Goal: Task Accomplishment & Management: Manage account settings

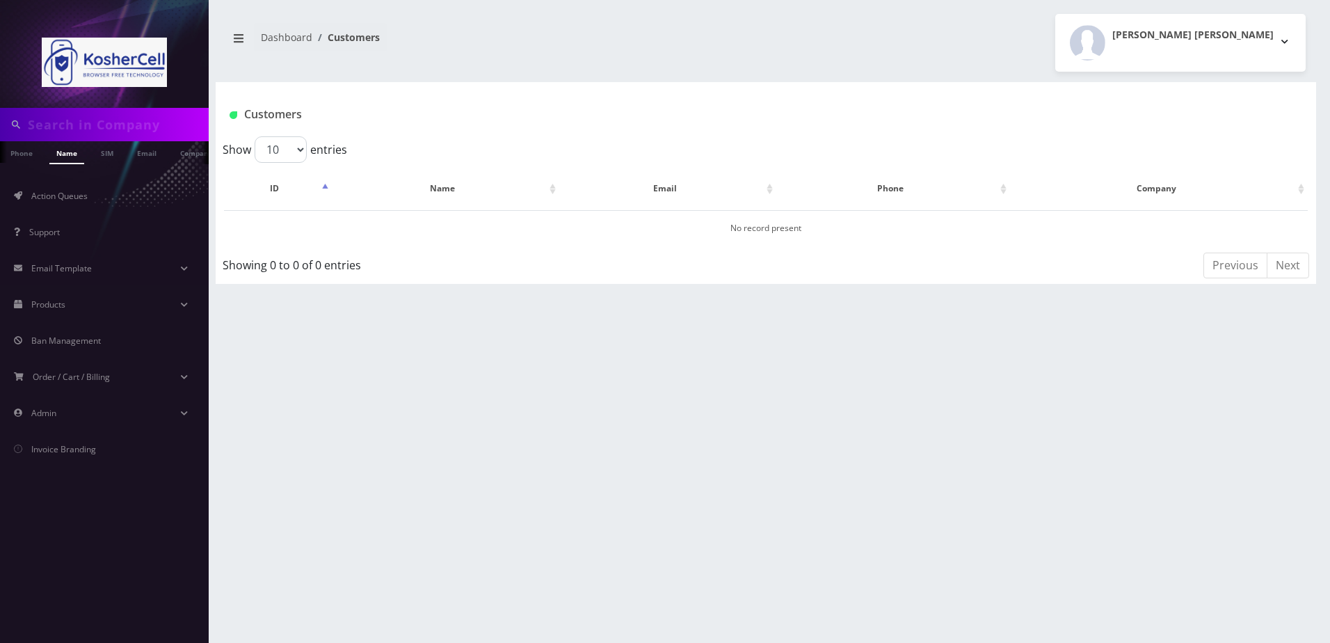
click at [102, 120] on input "text" at bounding box center [116, 124] width 177 height 26
paste input "Tabacznik"
type input "Tabacznik"
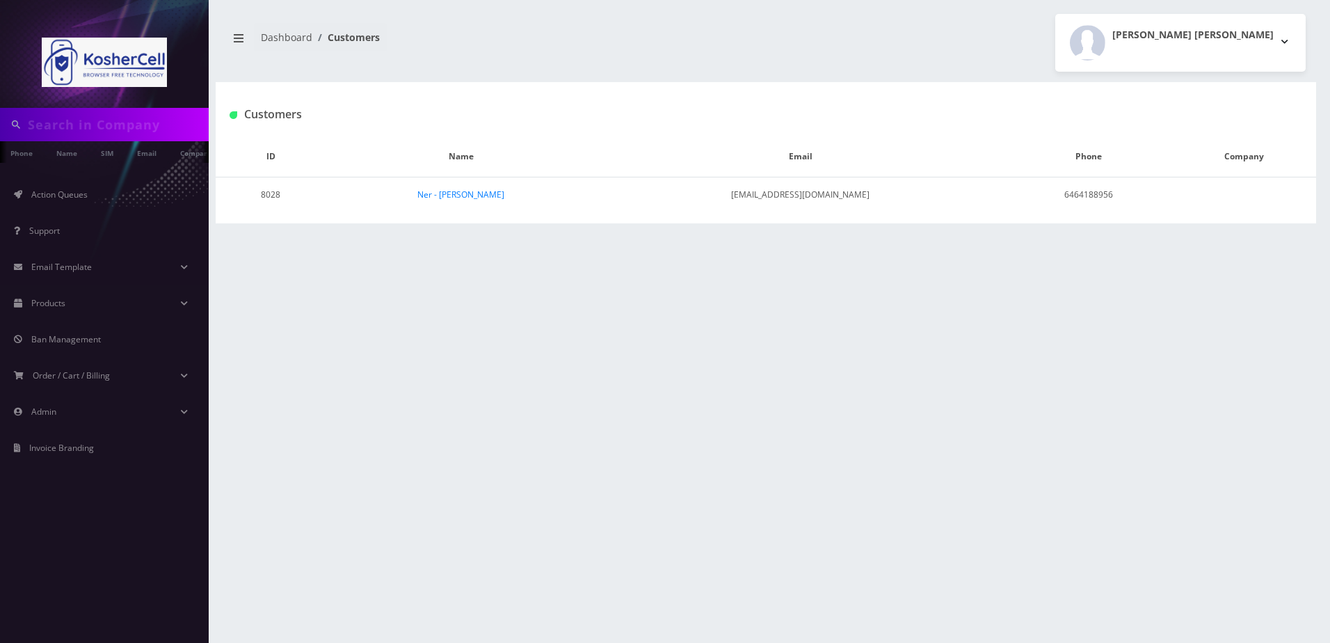
type input "Tabacznik"
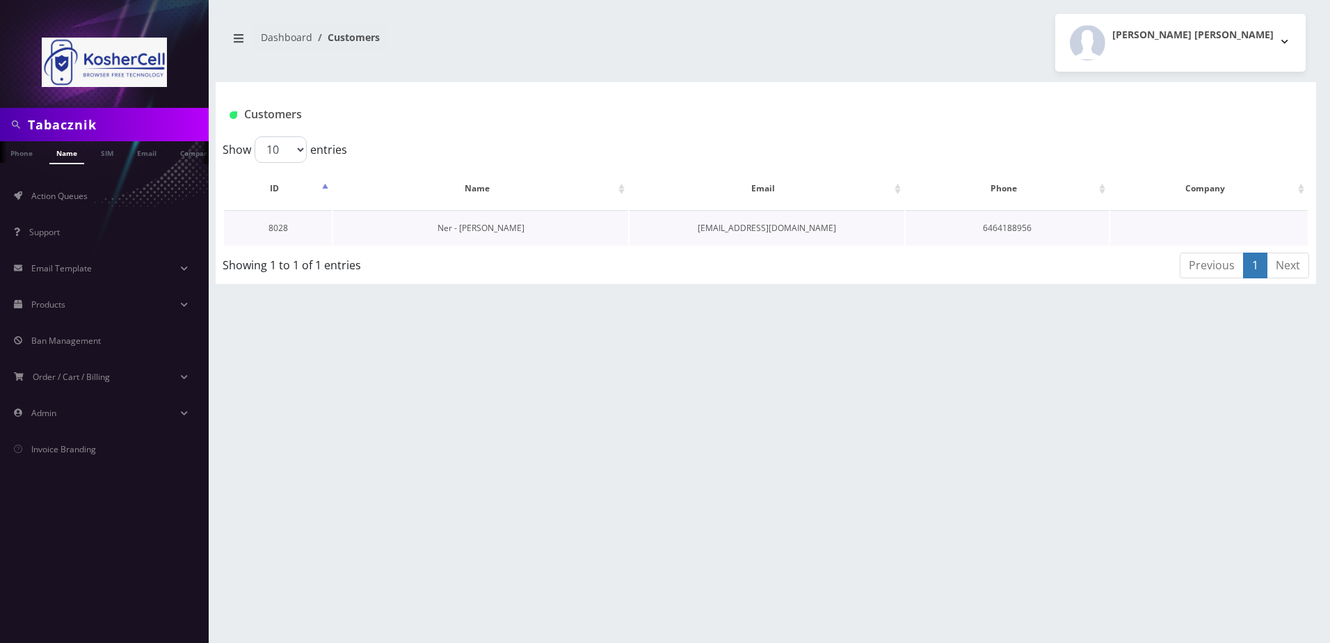
click at [498, 230] on link "Ner - [PERSON_NAME]" at bounding box center [481, 228] width 87 height 12
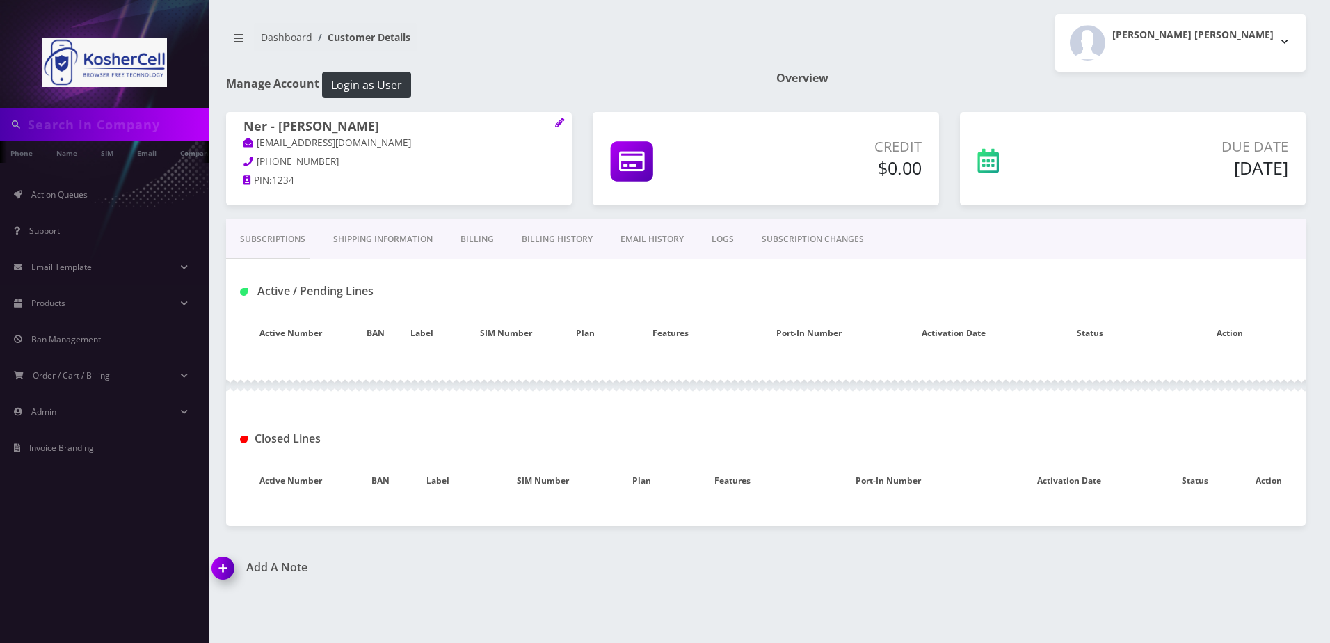
type input "Tabacznik"
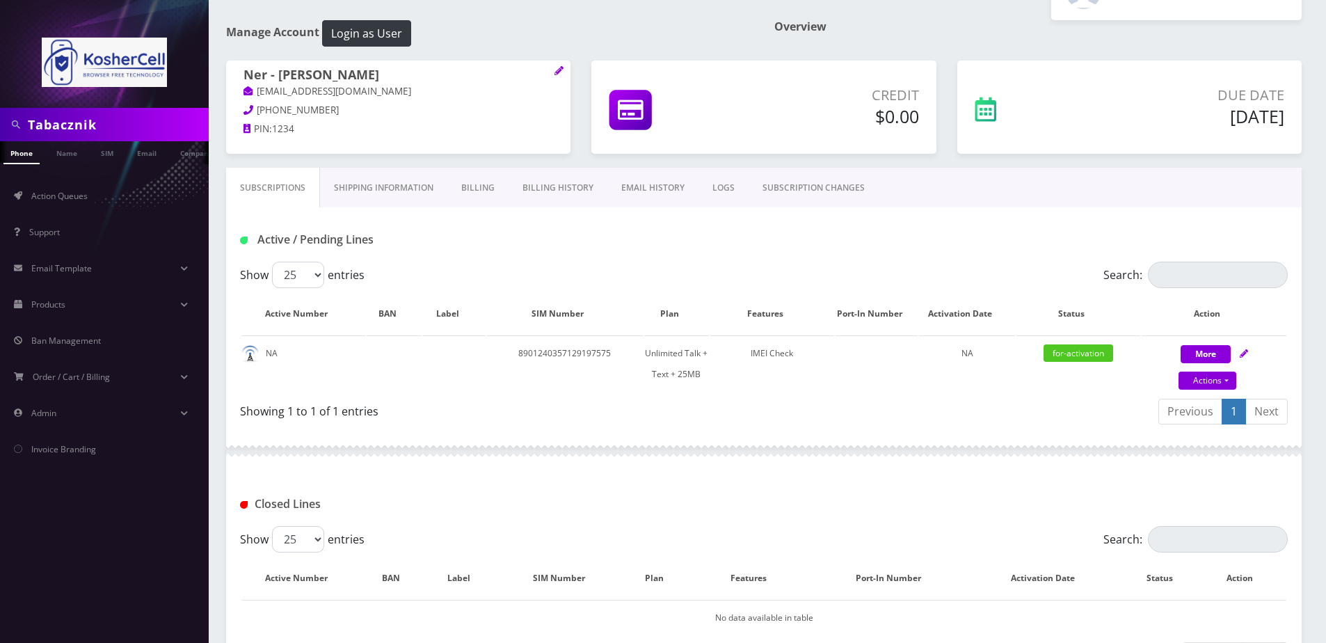
scroll to position [139, 0]
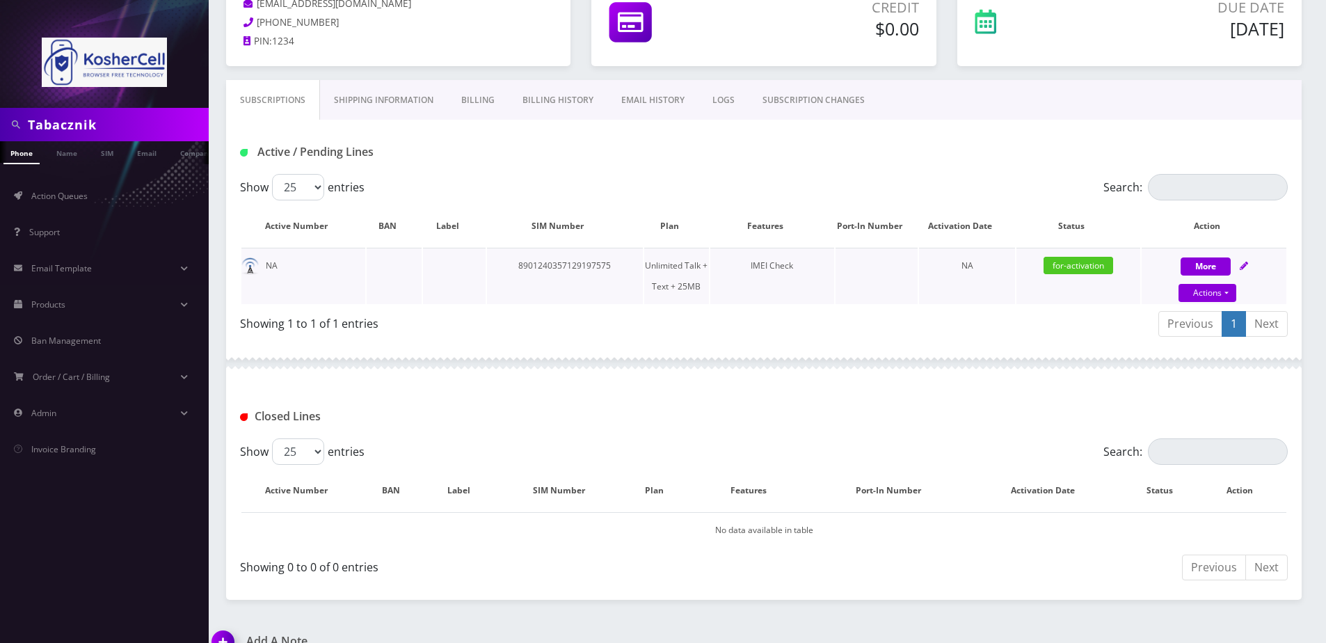
click at [1243, 260] on link at bounding box center [1244, 266] width 8 height 12
select select "364"
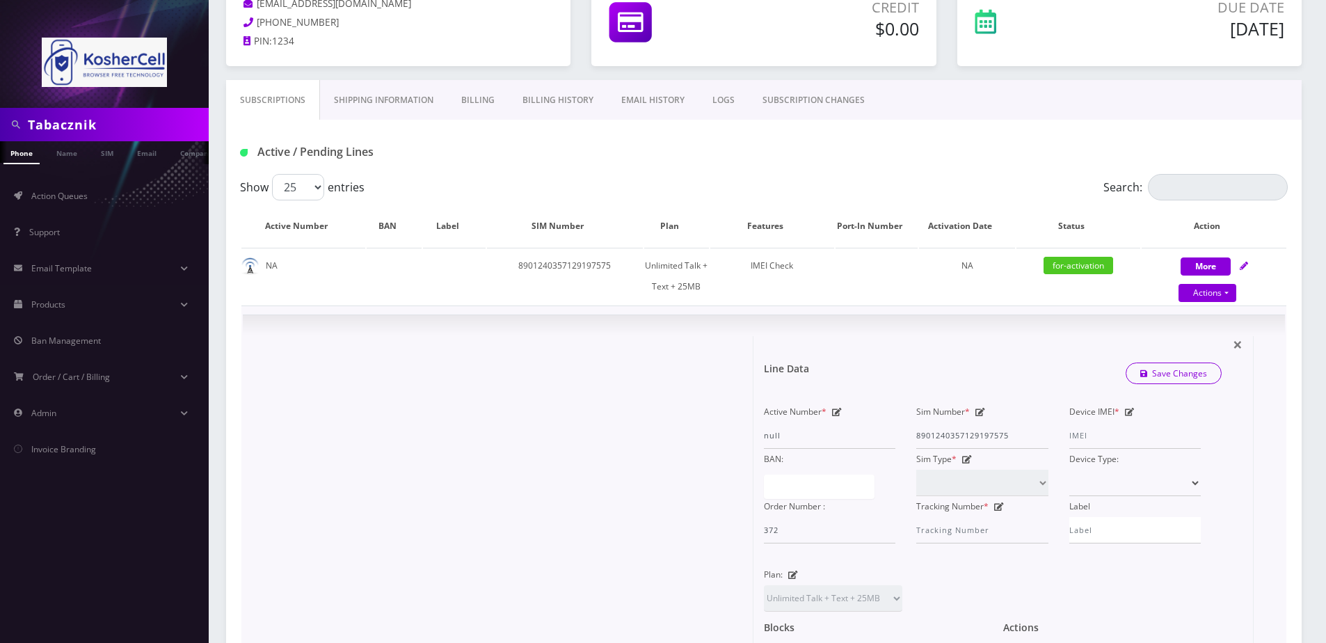
click at [1131, 413] on icon at bounding box center [1130, 412] width 10 height 8
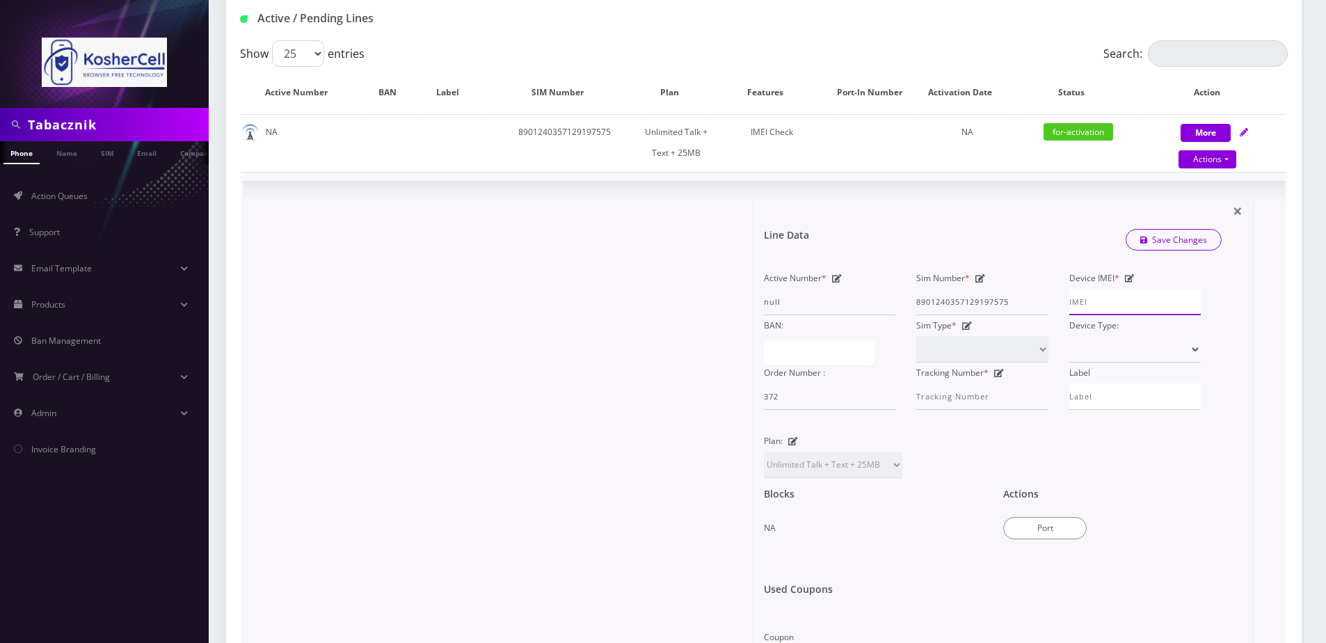
scroll to position [278, 0]
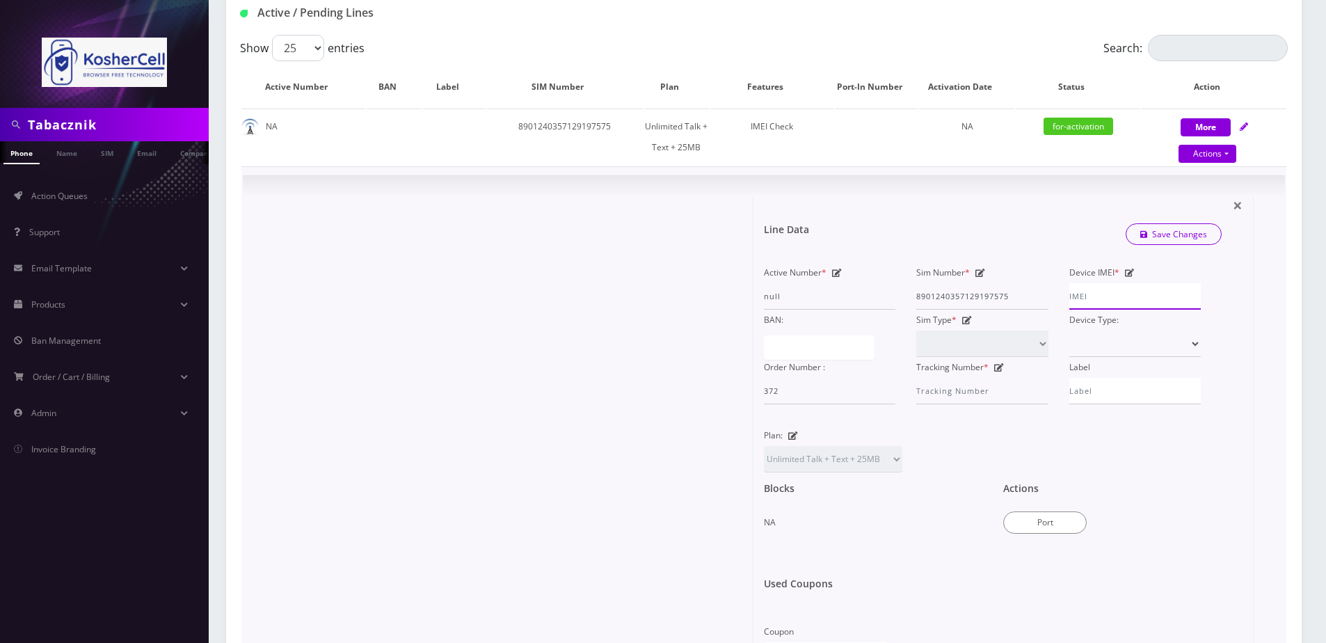
click at [1127, 300] on input "Device IMEI *" at bounding box center [1135, 296] width 132 height 26
type input "358291740883759"
click at [1183, 232] on link "Save Changes" at bounding box center [1174, 234] width 97 height 22
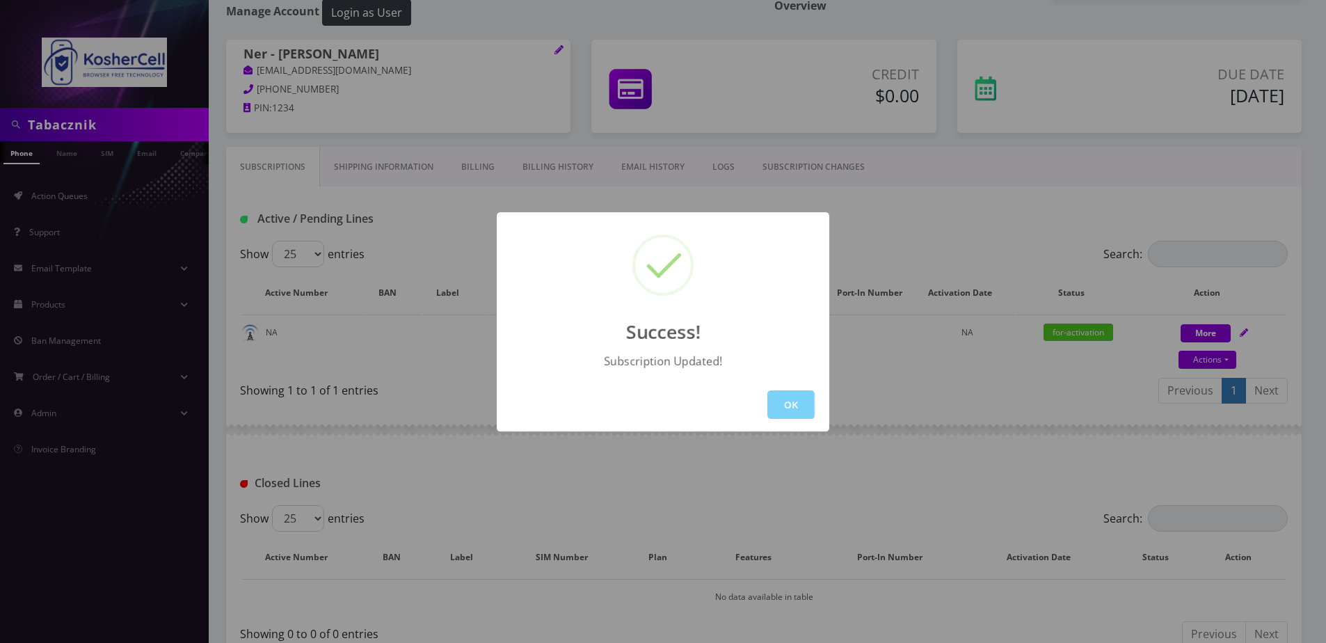
scroll to position [164, 0]
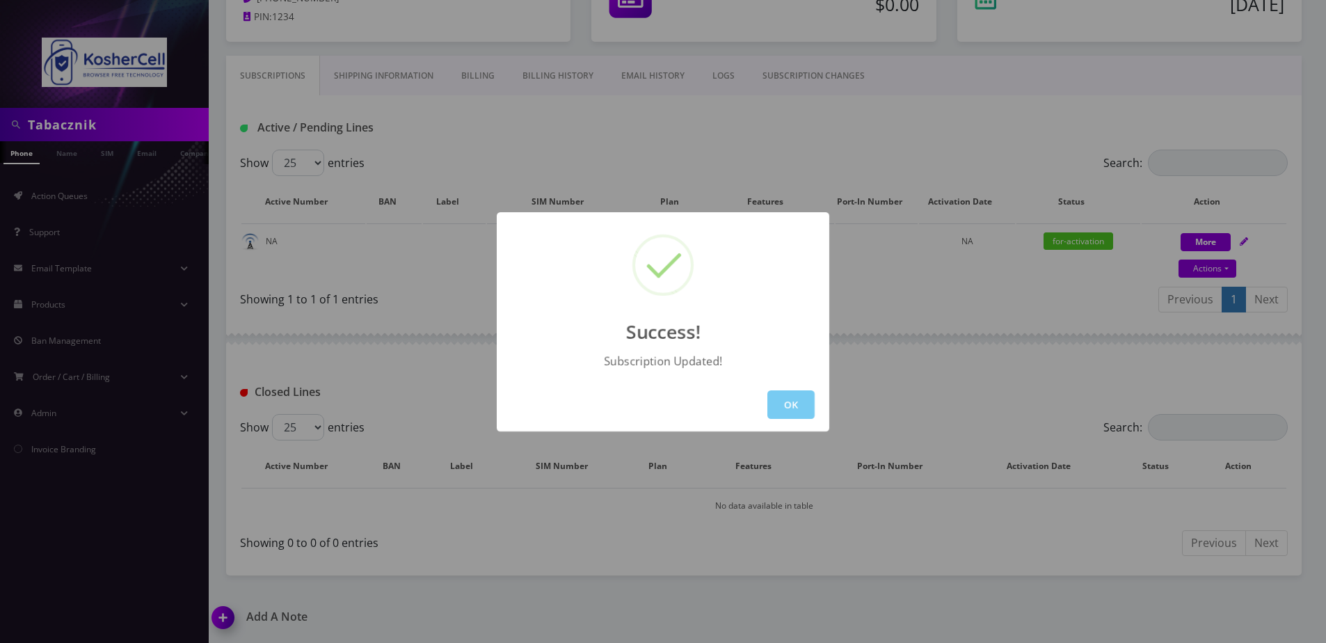
click at [793, 400] on button "OK" at bounding box center [790, 404] width 47 height 29
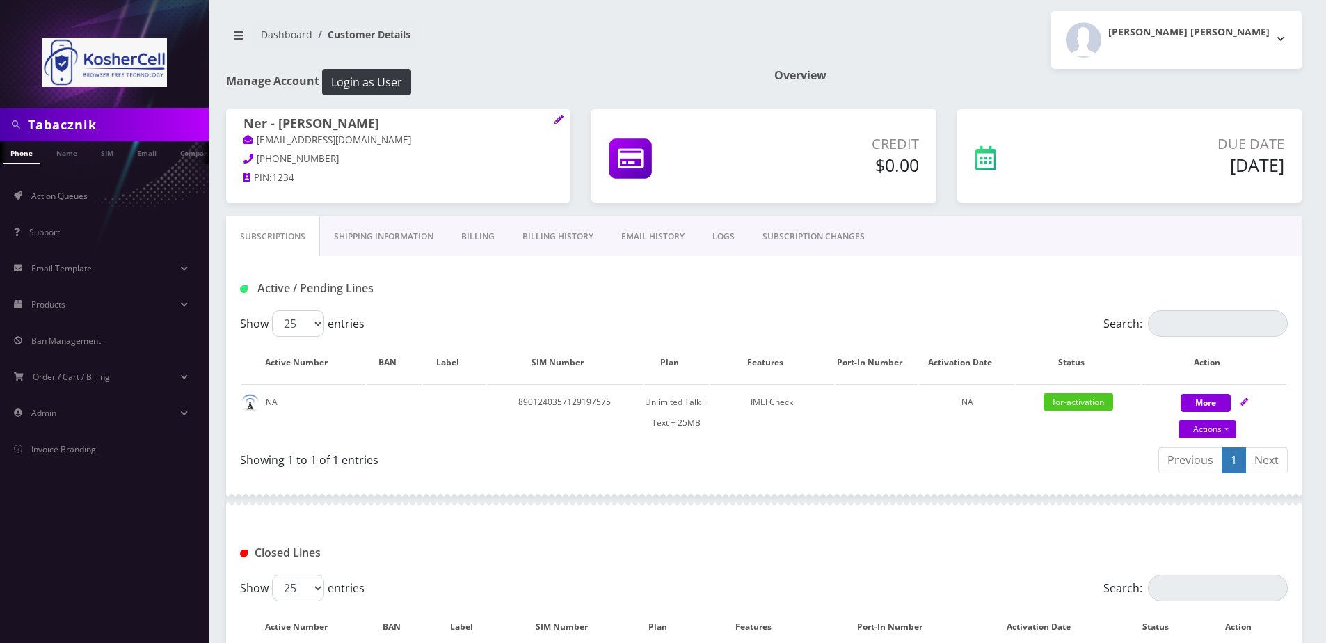
scroll to position [0, 0]
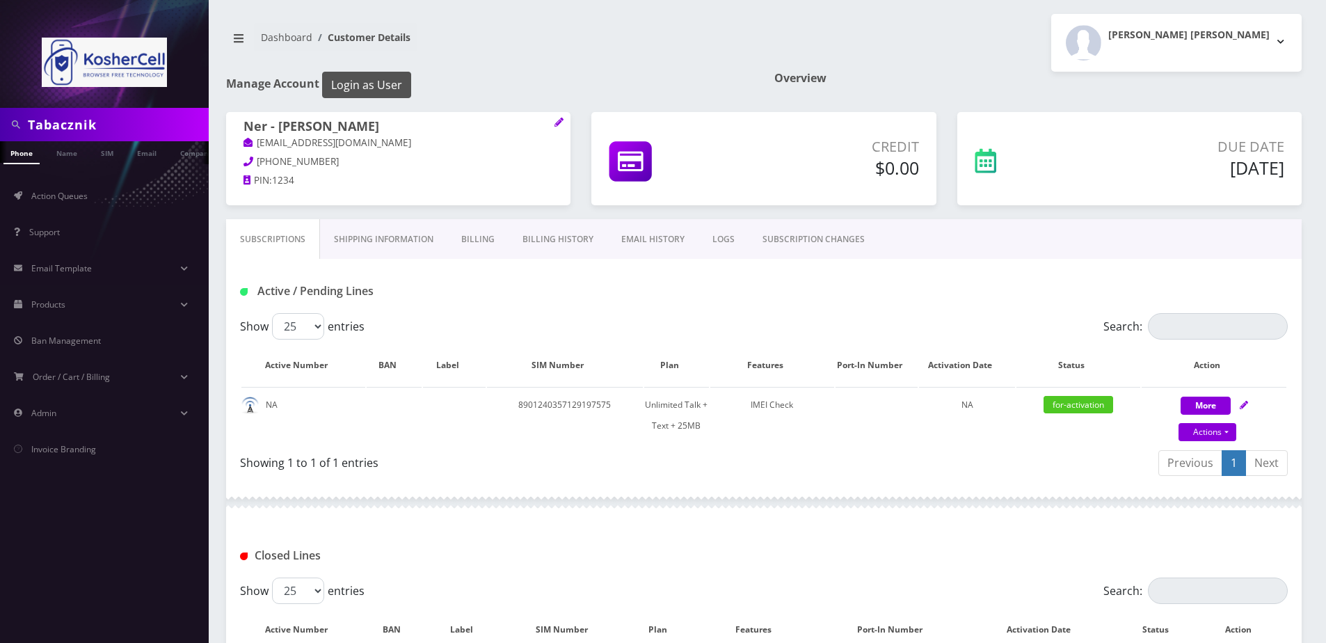
click at [363, 73] on button "Login as User" at bounding box center [366, 85] width 89 height 26
